Goal: Information Seeking & Learning: Learn about a topic

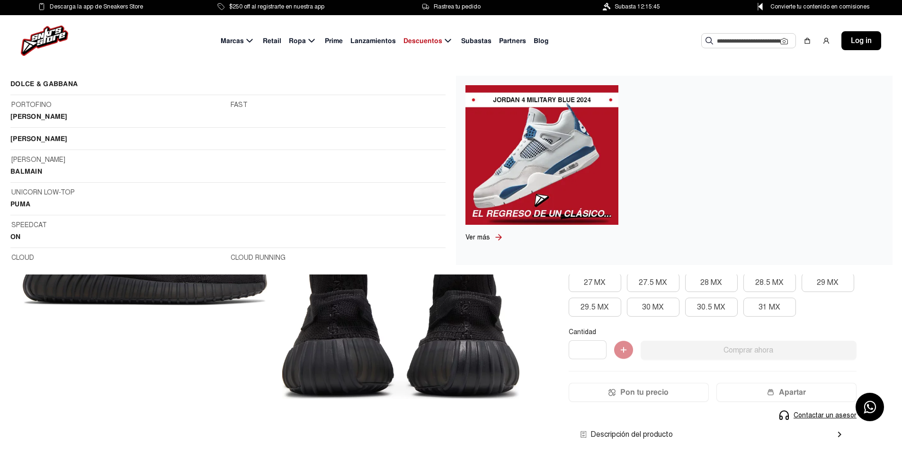
scroll to position [47, 0]
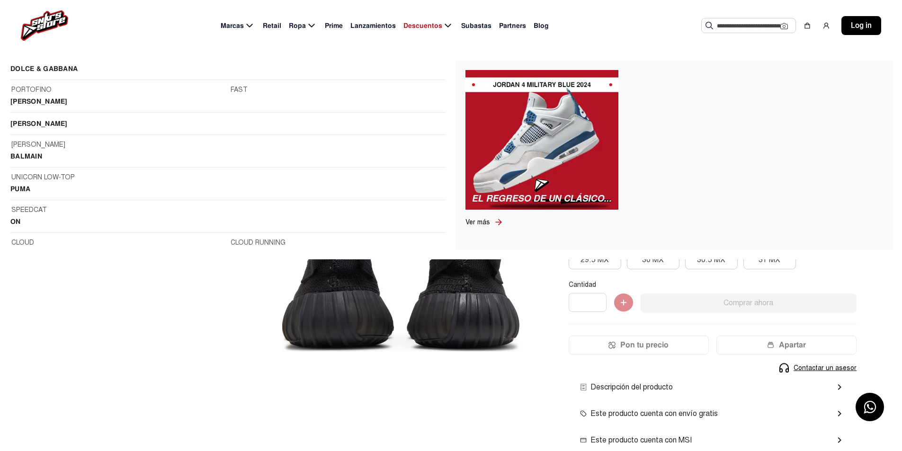
click at [23, 187] on h2 "PUMA" at bounding box center [227, 192] width 435 height 17
click at [39, 177] on link "UNICORN LOW-TOP" at bounding box center [227, 177] width 433 height 10
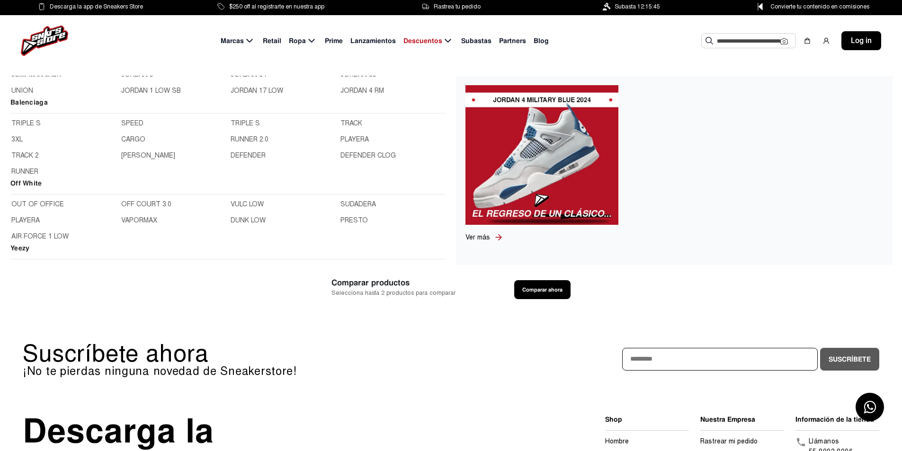
scroll to position [473, 0]
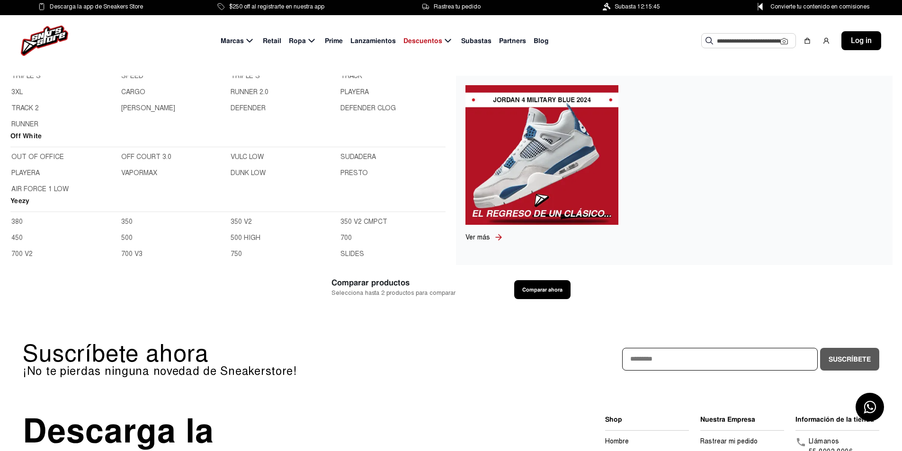
click at [122, 221] on link "350" at bounding box center [173, 222] width 104 height 10
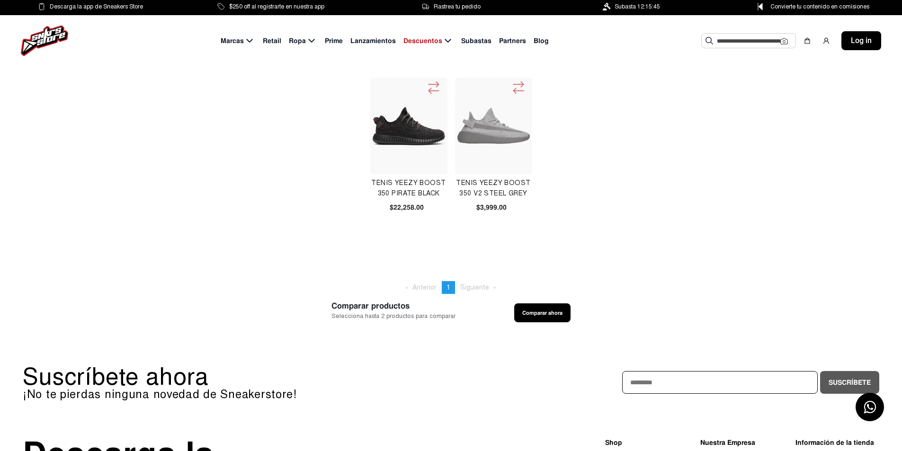
click at [499, 142] on img at bounding box center [493, 125] width 73 height 73
